Goal: Transaction & Acquisition: Purchase product/service

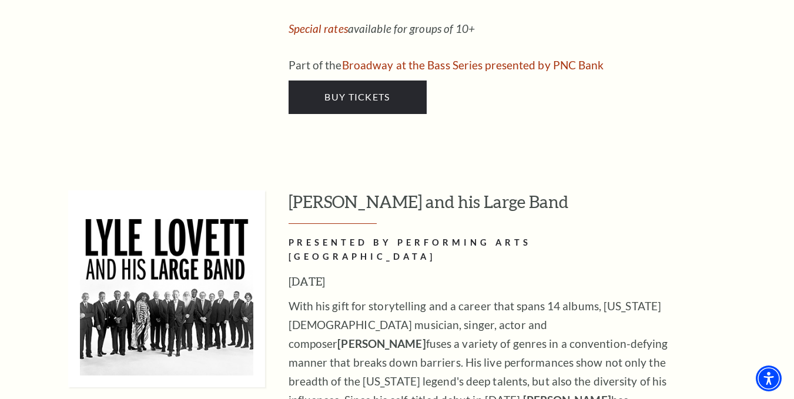
scroll to position [1839, 0]
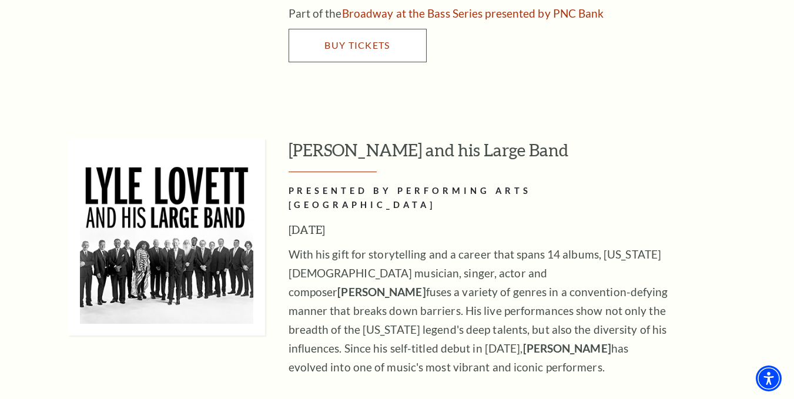
click at [376, 39] on span "Buy Tickets" at bounding box center [357, 44] width 65 height 11
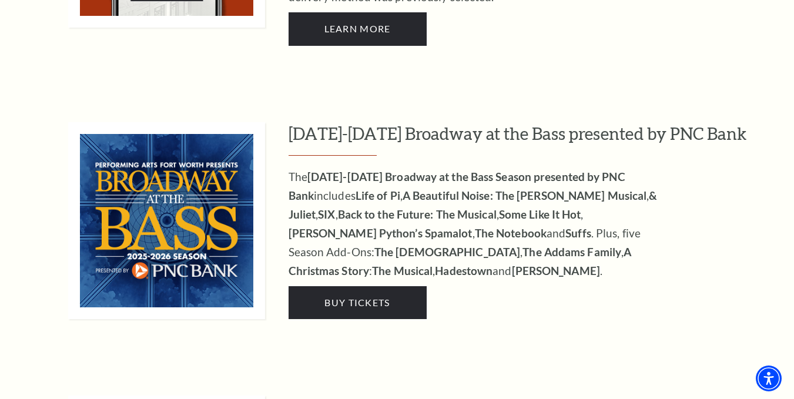
scroll to position [1040, 0]
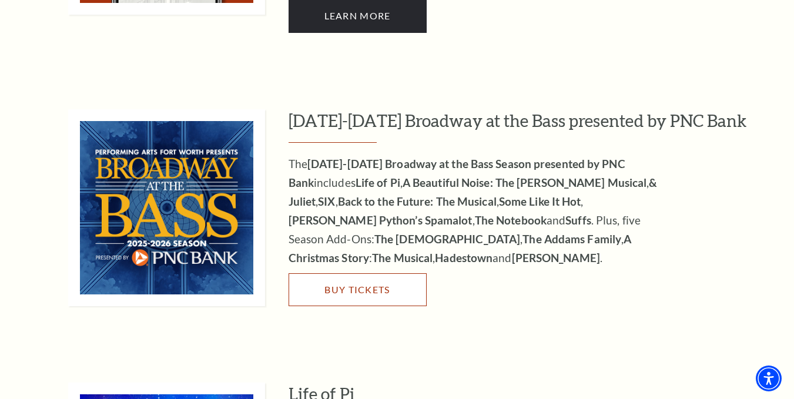
click at [363, 284] on span "Buy Tickets" at bounding box center [357, 289] width 65 height 11
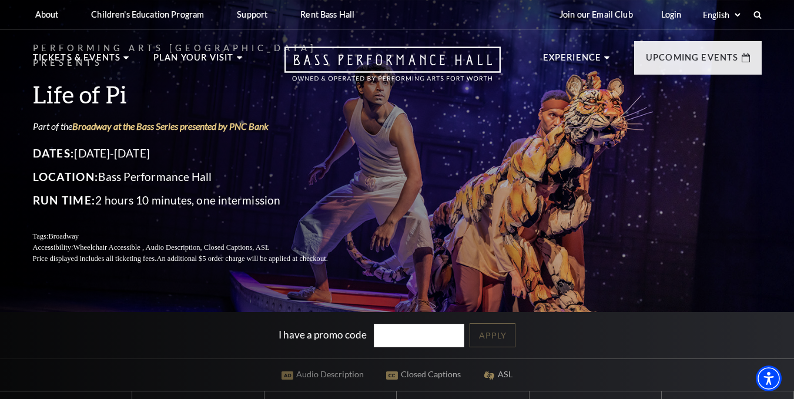
drag, startPoint x: 803, startPoint y: 39, endPoint x: 791, endPoint y: -2, distance: 43.2
click at [791, 0] on html "Skip to main content Enable accessibility for low vision Open the accessibility…" at bounding box center [397, 199] width 794 height 399
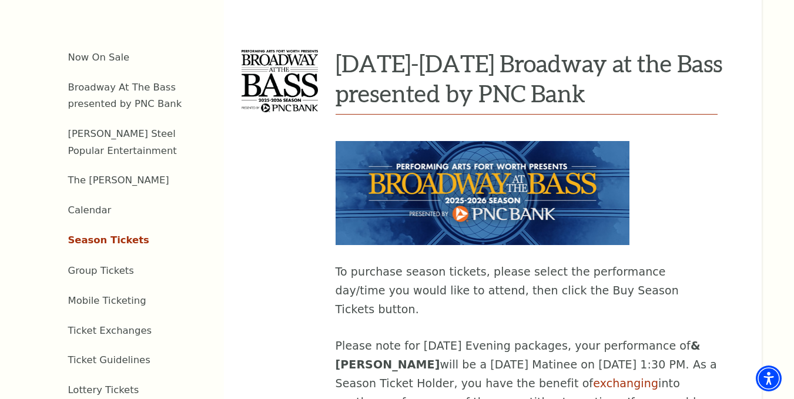
scroll to position [429, 0]
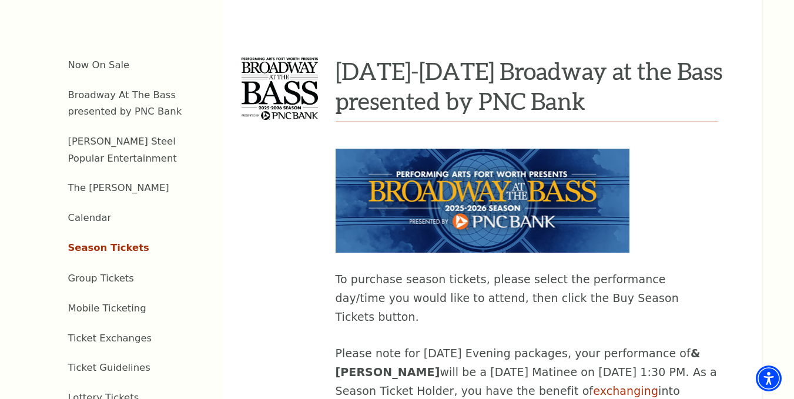
drag, startPoint x: 801, startPoint y: 48, endPoint x: 788, endPoint y: 119, distance: 72.3
click at [101, 182] on link "The [PERSON_NAME]" at bounding box center [118, 187] width 101 height 11
click at [80, 212] on link "Calendar" at bounding box center [90, 217] width 44 height 11
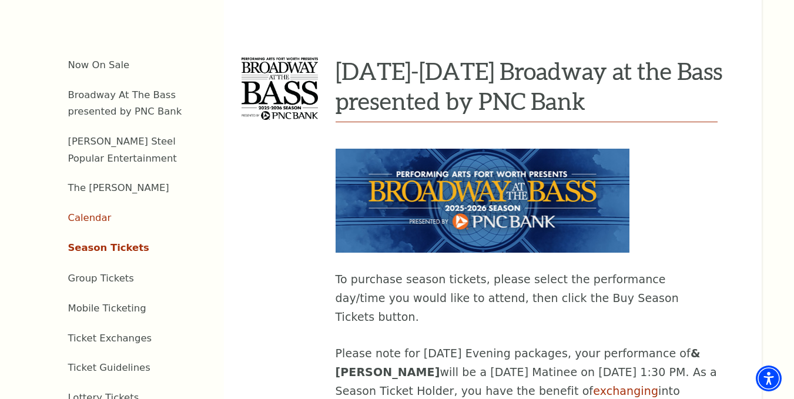
click at [81, 212] on link "Calendar" at bounding box center [90, 217] width 44 height 11
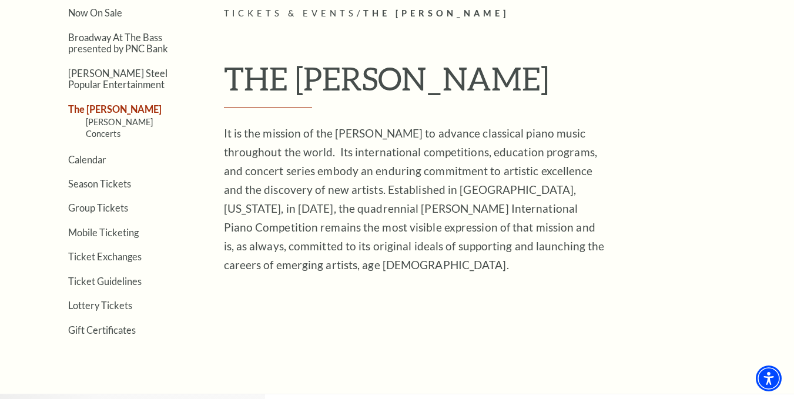
scroll to position [296, 0]
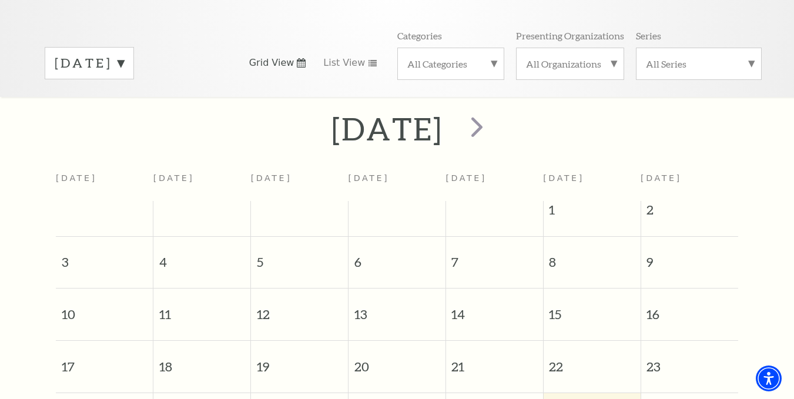
scroll to position [216, 0]
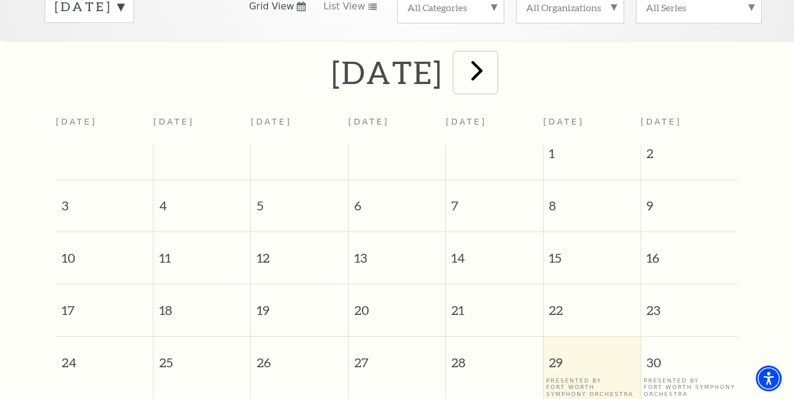
click at [494, 59] on span "next" at bounding box center [477, 71] width 34 height 34
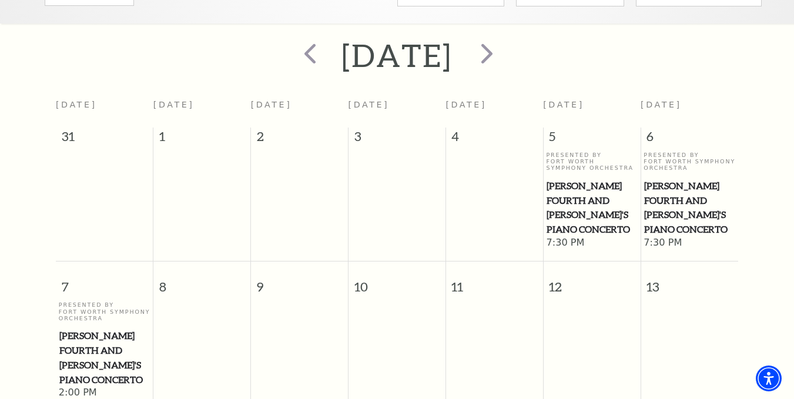
scroll to position [0, 0]
